Goal: Information Seeking & Learning: Find specific fact

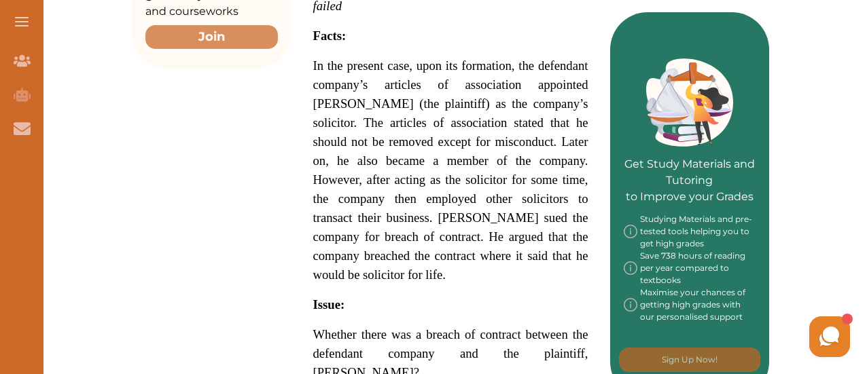
scroll to position [573, 0]
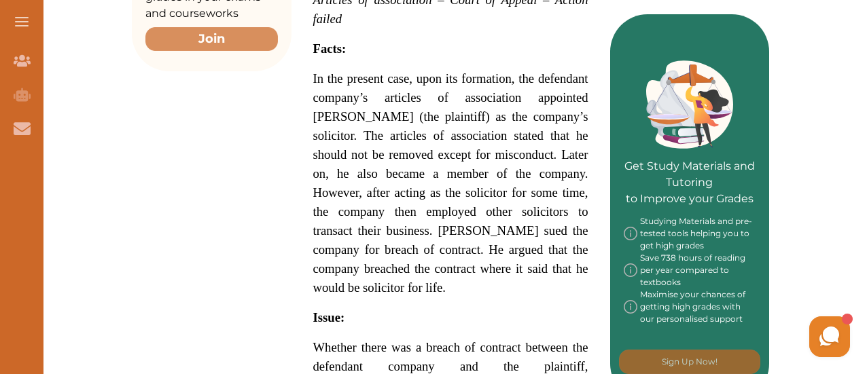
drag, startPoint x: 315, startPoint y: 47, endPoint x: 368, endPoint y: 99, distance: 74.5
click at [368, 99] on p "[PERSON_NAME] v Positive Government Security Life Assurance Co Ltd (1876) conce…" at bounding box center [450, 280] width 275 height 878
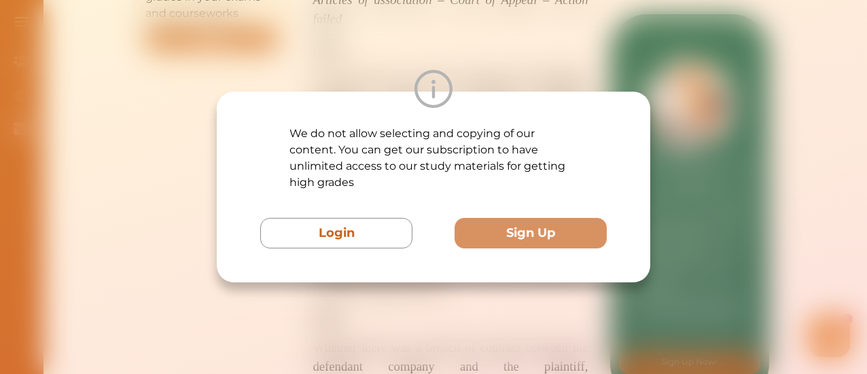
click at [368, 99] on div at bounding box center [433, 89] width 433 height 38
click at [289, 73] on div at bounding box center [433, 89] width 433 height 38
click at [91, 65] on div "We do not allow selecting and copying of our content. You can get our subscript…" at bounding box center [433, 187] width 867 height 374
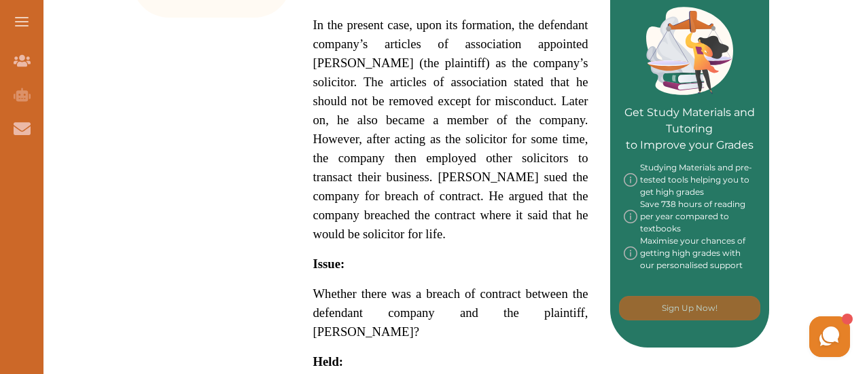
scroll to position [627, 0]
click at [392, 131] on span "In the present case, upon its formation, the defendant company’s articles of as…" at bounding box center [450, 129] width 275 height 224
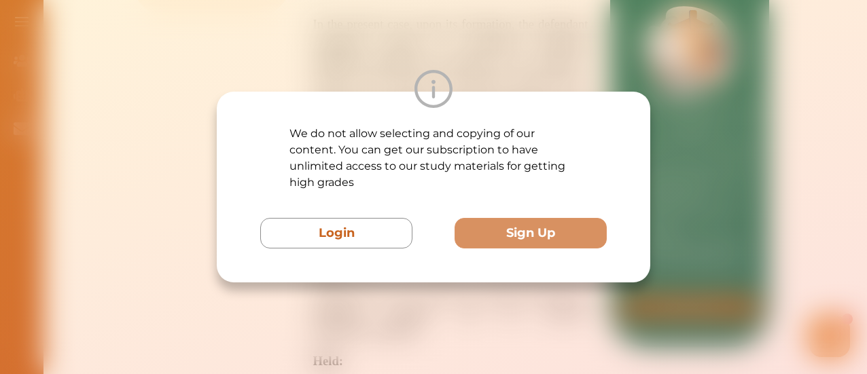
click at [375, 8] on div "We do not allow selecting and copying of our content. You can get our subscript…" at bounding box center [433, 187] width 867 height 374
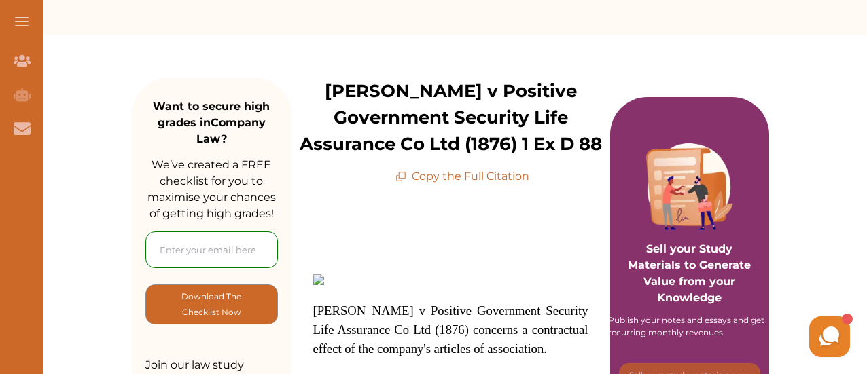
scroll to position [0, 0]
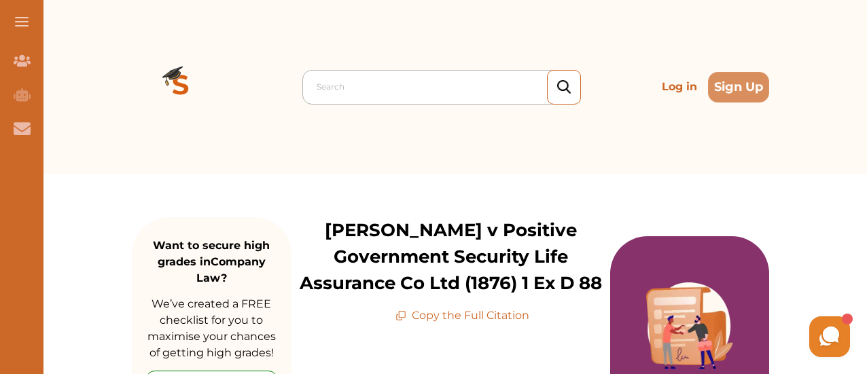
click at [366, 89] on div at bounding box center [445, 86] width 257 height 19
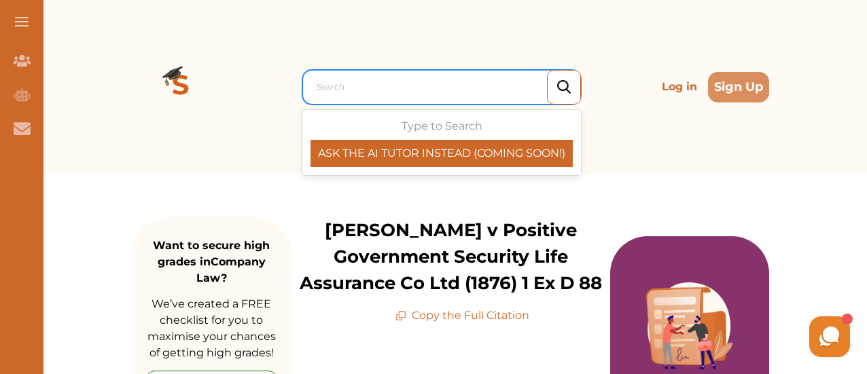
click at [351, 89] on div at bounding box center [445, 86] width 257 height 19
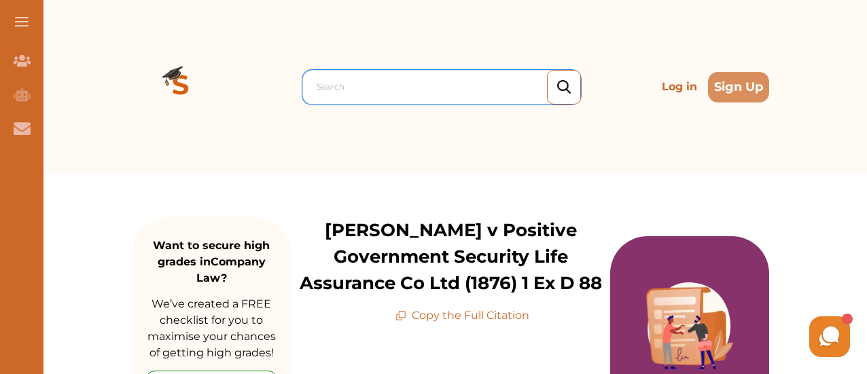
paste input "Quin & Axtens Ltd v Salmon"
type input "Quin & Axtens Ltd v Salmon"
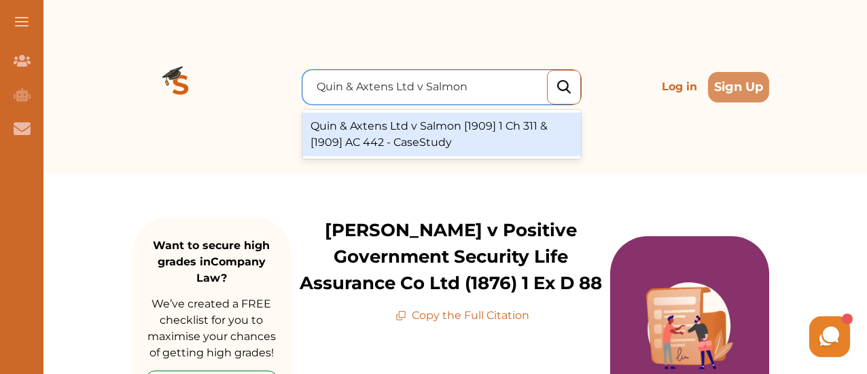
click at [481, 140] on div "Quin & Axtens Ltd v Salmon [1909] 1 Ch 311 & [1909] AC 442 - CaseStudy" at bounding box center [441, 134] width 279 height 43
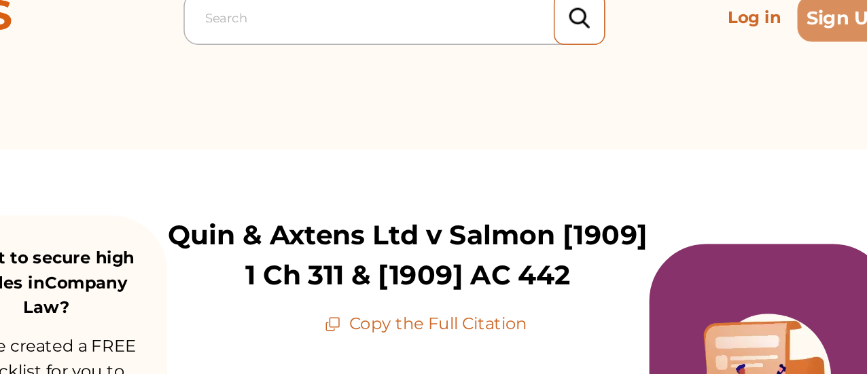
click at [365, 89] on div at bounding box center [445, 86] width 257 height 19
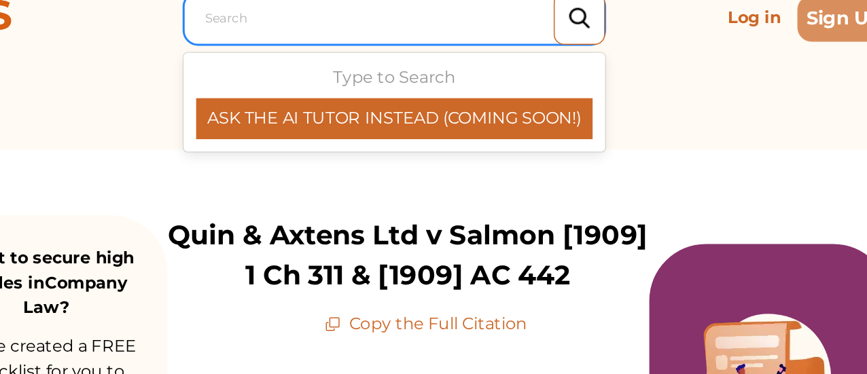
click at [397, 92] on div at bounding box center [445, 86] width 257 height 19
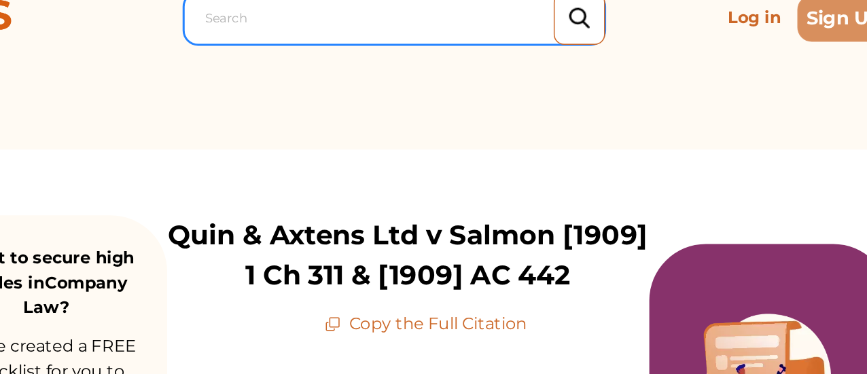
paste input "Sidebottom v Kershaw, Leese & Co Ltd"
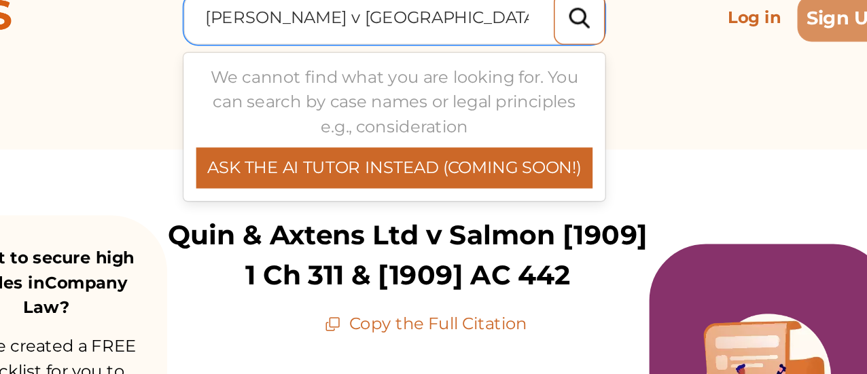
type input "Sidebottom v Kershaw, Leese & Co Ltd"
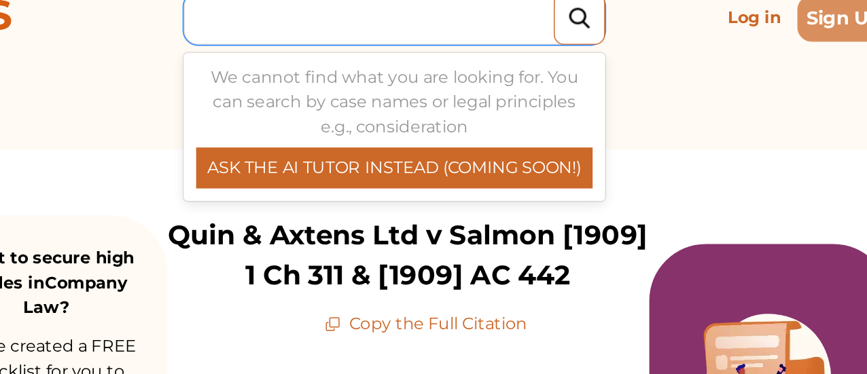
click at [554, 96] on div at bounding box center [564, 87] width 34 height 35
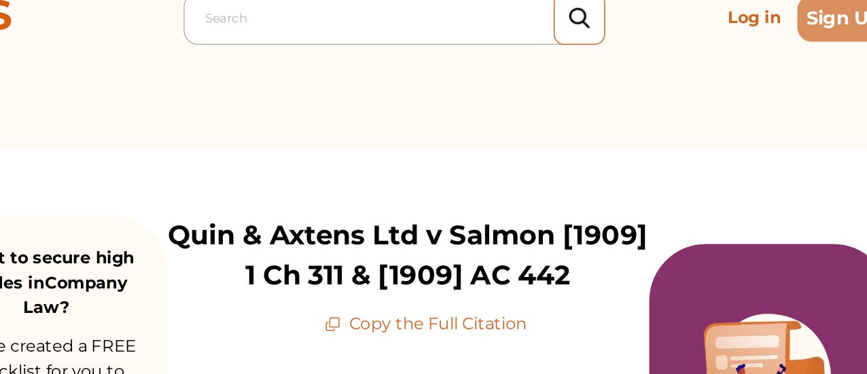
click at [415, 102] on div "Search" at bounding box center [441, 87] width 279 height 35
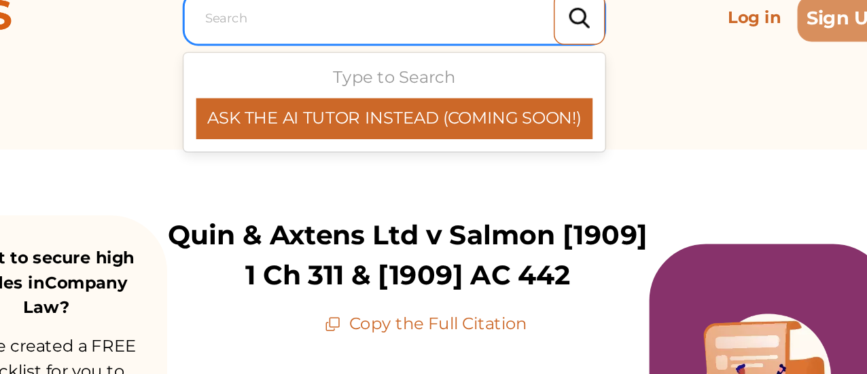
paste input "Dafen Tinplate Co Ltd v Llanelly Steel Co Ltd."
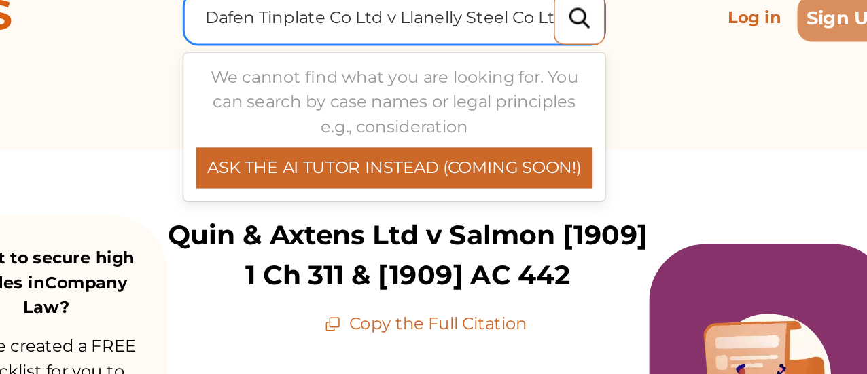
type input "Dafen Tinplate Co Ltd v Llanelly Steel Co Ltd."
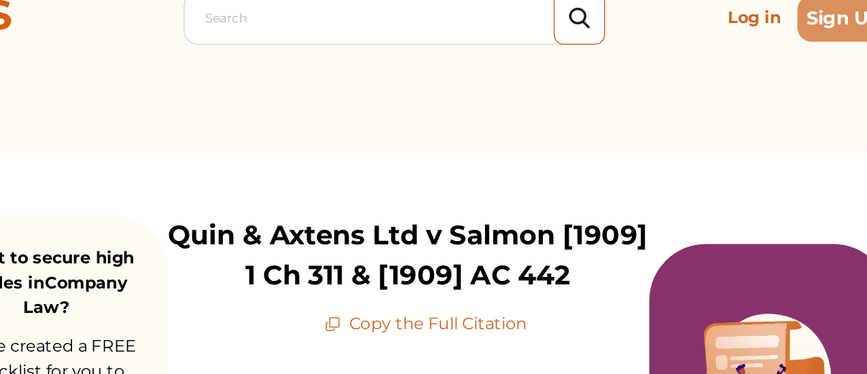
scroll to position [3, 0]
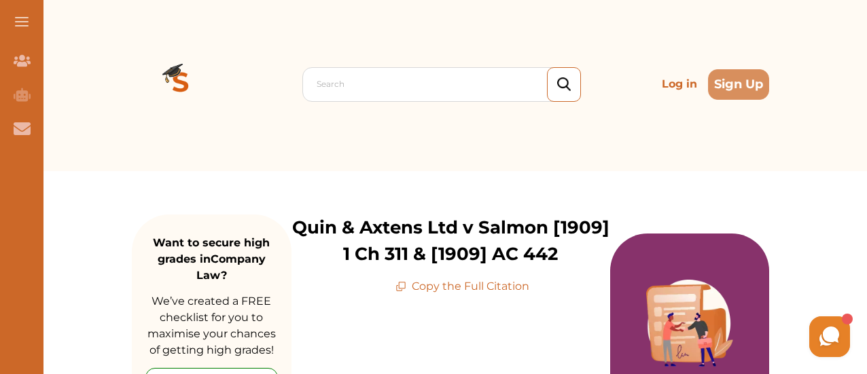
click at [228, 88] on img at bounding box center [181, 84] width 98 height 98
